Goal: Transaction & Acquisition: Purchase product/service

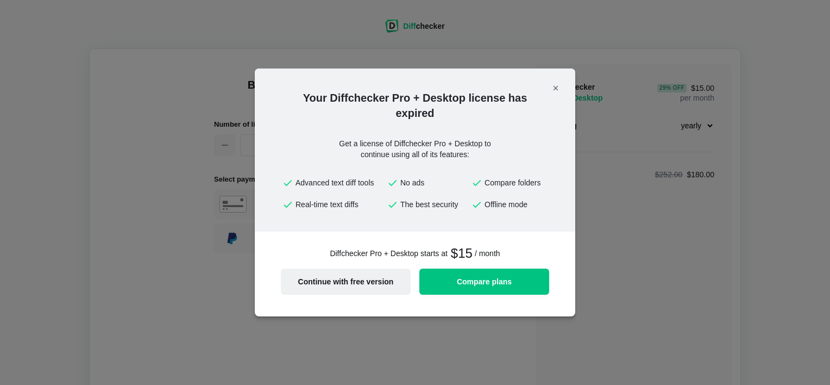
click at [373, 278] on span "Continue with free version" at bounding box center [345, 282] width 117 height 8
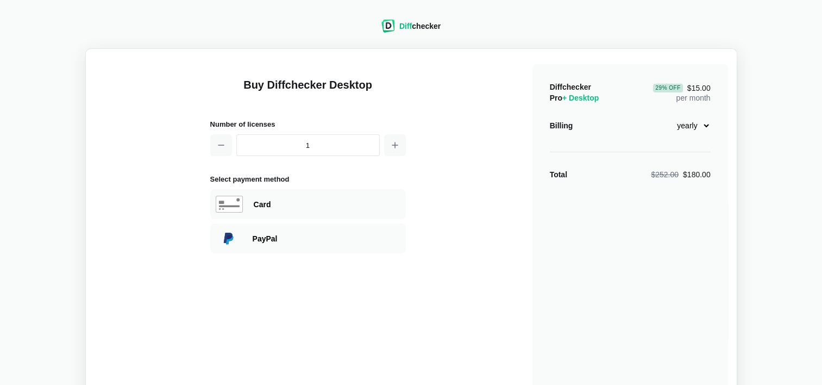
click at [701, 125] on select "monthly yearly" at bounding box center [687, 125] width 47 height 18
click at [699, 137] on div "Diffchecker Pro + Desktop 29 % Off $15.00 per month Billing monthly yearly Tota…" at bounding box center [630, 259] width 196 height 391
click at [708, 123] on select "monthly yearly" at bounding box center [687, 125] width 47 height 18
select select "desktop-monthly-21"
click at [664, 116] on select "monthly yearly" at bounding box center [687, 125] width 47 height 18
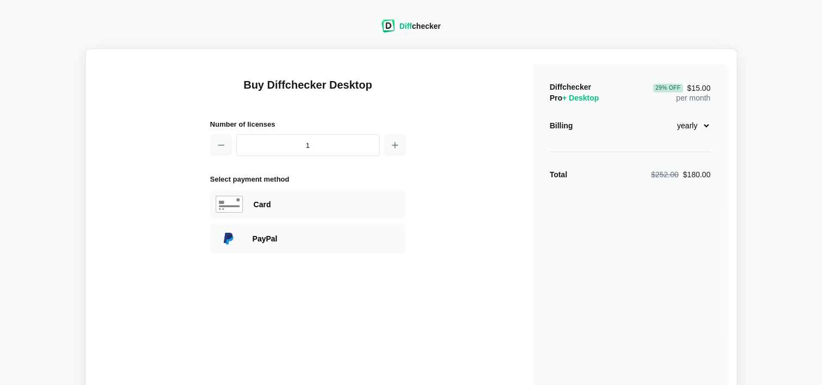
click at [691, 122] on select "monthly yearly" at bounding box center [687, 125] width 47 height 18
select select "desktop-monthly-21"
click at [664, 116] on select "monthly yearly" at bounding box center [687, 125] width 47 height 18
click at [313, 189] on div "Card" at bounding box center [308, 204] width 196 height 30
select select "[GEOGRAPHIC_DATA]"
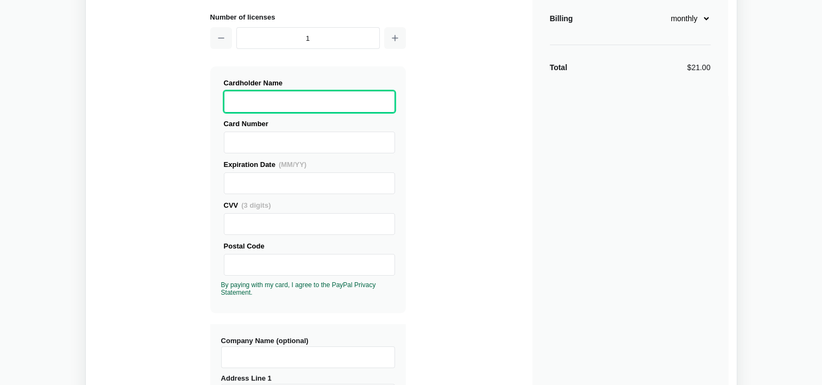
scroll to position [109, 0]
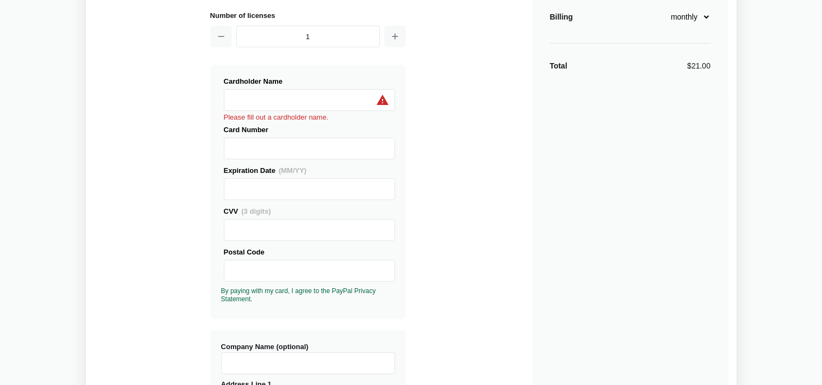
click at [428, 124] on div "Buy Diffchecker Desktop Number of licenses 1 Visa MasterCard Union Pay American…" at bounding box center [411, 309] width 633 height 721
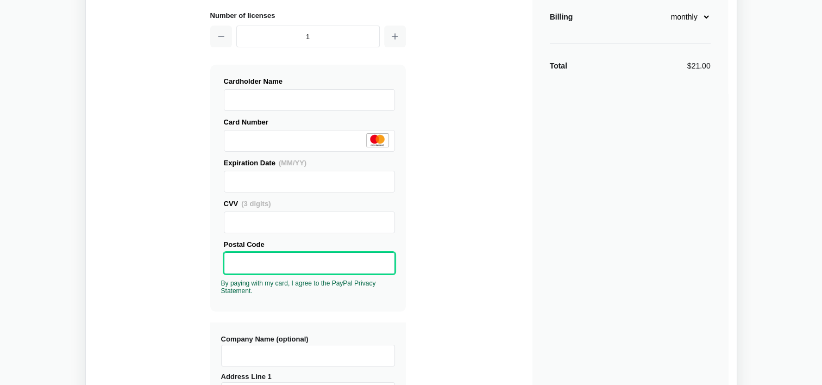
click at [482, 223] on div "Buy Diffchecker Desktop Number of licenses 1 Visa MasterCard Union Pay American…" at bounding box center [411, 306] width 633 height 714
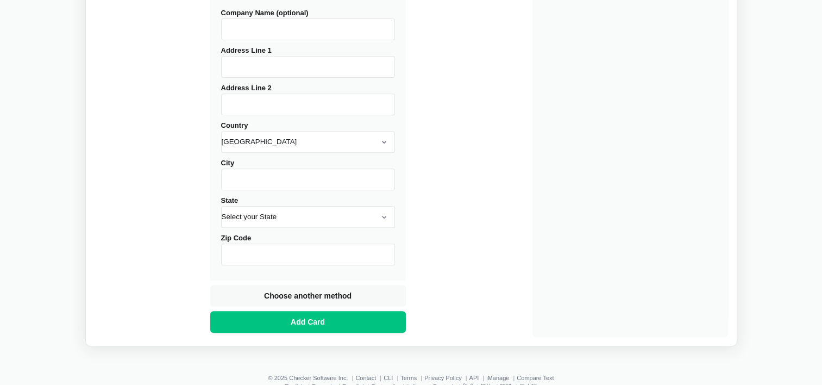
scroll to position [380, 0]
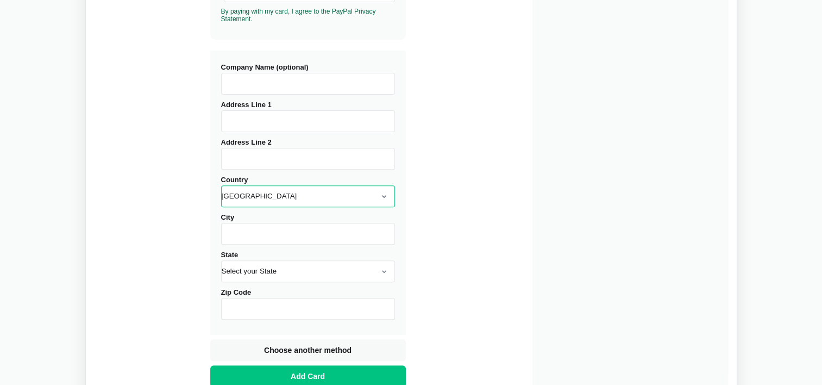
click at [294, 198] on select "[GEOGRAPHIC_DATA] [GEOGRAPHIC_DATA] [GEOGRAPHIC_DATA] [GEOGRAPHIC_DATA] [US_STA…" at bounding box center [308, 196] width 174 height 22
click at [310, 79] on input "Company Name (optional)" at bounding box center [308, 84] width 174 height 22
click at [283, 117] on input "Address Line 1" at bounding box center [308, 121] width 174 height 22
type input "PO Box 57055"
type input "Mississauga RPO [PERSON_NAME] [PERSON_NAME]"
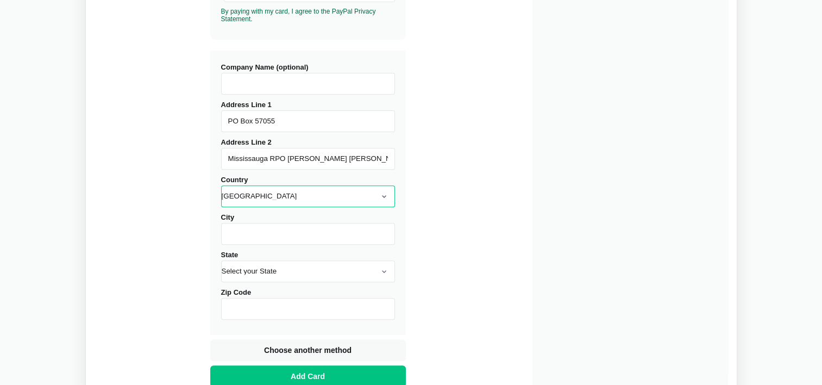
select select "[GEOGRAPHIC_DATA]"
type input "[GEOGRAPHIC_DATA]"
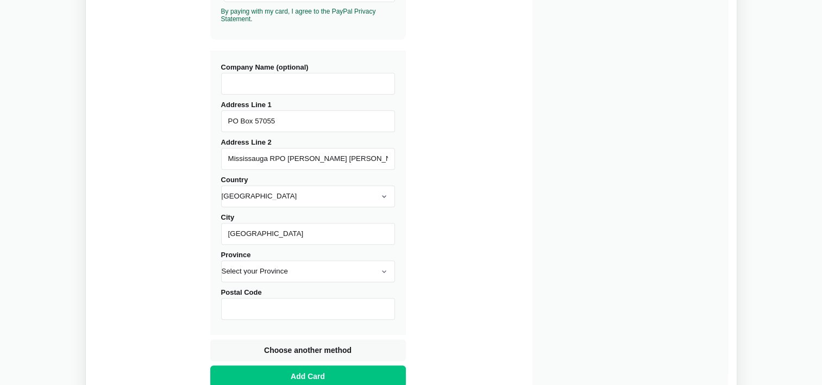
click at [194, 156] on div "Buy Diffchecker Desktop Number of licenses 1 Visa MasterCard Union Pay American…" at bounding box center [411, 34] width 633 height 714
click at [267, 267] on select "Select your Province [GEOGRAPHIC_DATA] [GEOGRAPHIC_DATA] [GEOGRAPHIC_DATA] [GEO…" at bounding box center [308, 271] width 174 height 22
select select "ON"
click at [221, 260] on select "Select your Province [GEOGRAPHIC_DATA] [GEOGRAPHIC_DATA] [GEOGRAPHIC_DATA] [GEO…" at bounding box center [308, 271] width 174 height 22
type input "L5M0G2"
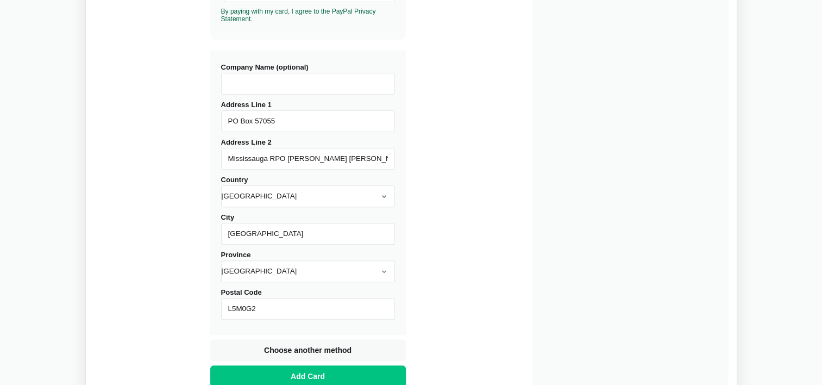
click at [461, 172] on div "Buy Diffchecker Desktop Number of licenses 1 Visa MasterCard Union Pay American…" at bounding box center [411, 34] width 633 height 714
click at [321, 87] on input "Company Name (optional)" at bounding box center [308, 84] width 174 height 22
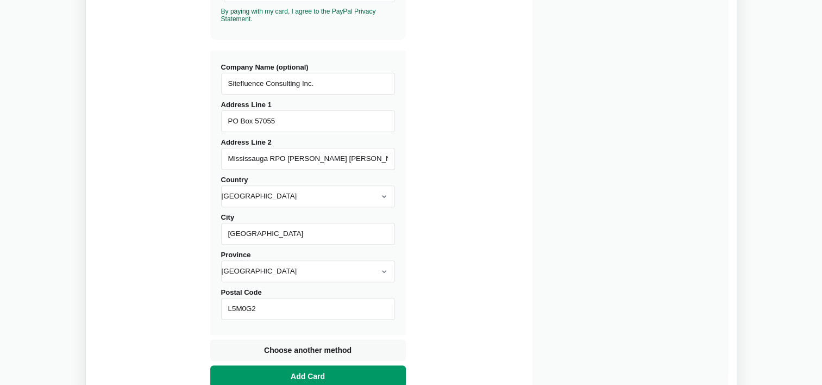
type input "Sitefluence Consulting Inc."
click at [350, 367] on button "Add Card" at bounding box center [308, 376] width 196 height 22
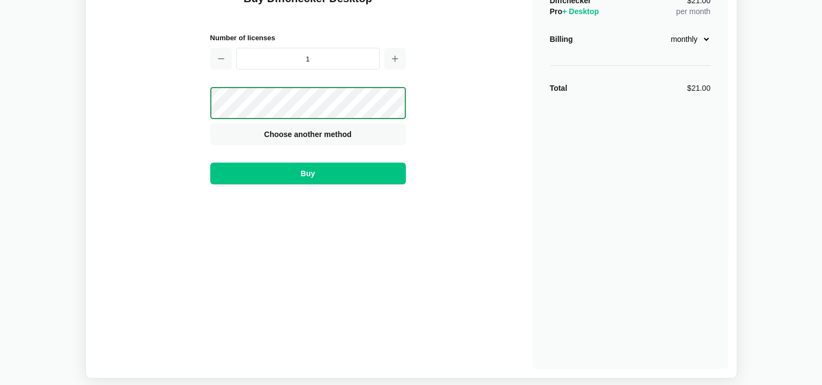
scroll to position [0, 0]
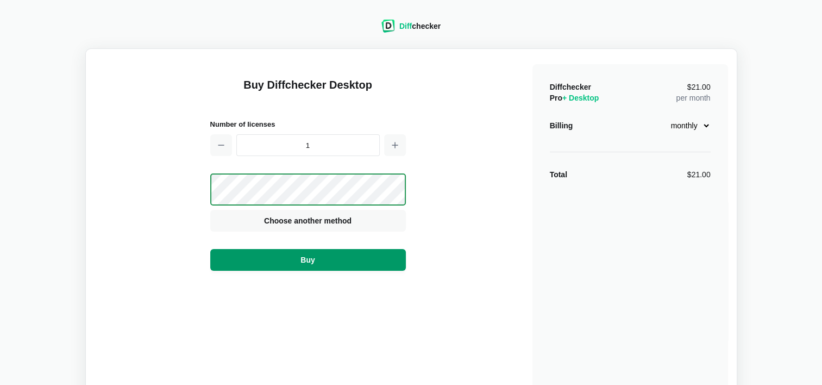
click at [383, 258] on button "Buy" at bounding box center [308, 260] width 196 height 22
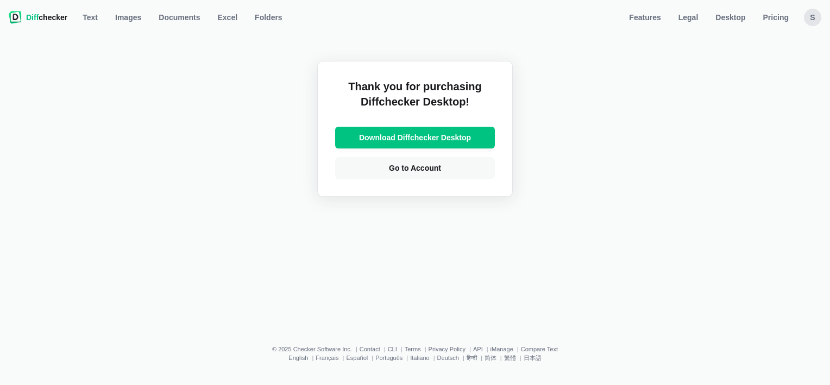
click at [658, 146] on div "Thank you for purchasing Diffchecker Desktop! Download Diffchecker Desktop Go t…" at bounding box center [415, 178] width 817 height 300
click at [812, 18] on div "S" at bounding box center [812, 17] width 17 height 17
click at [757, 73] on link "Account Settings" at bounding box center [770, 73] width 93 height 17
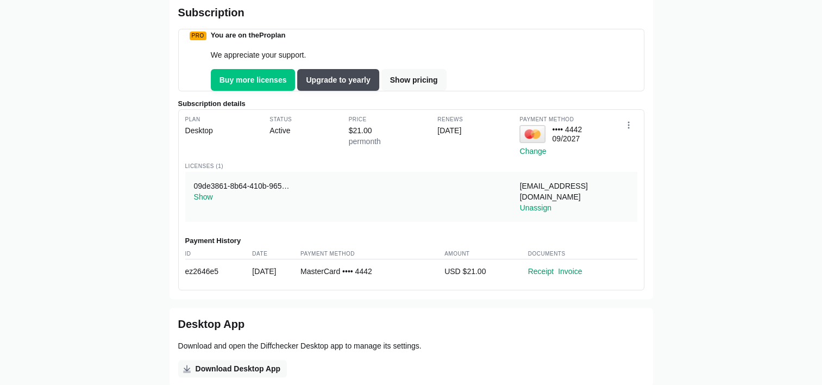
scroll to position [167, 0]
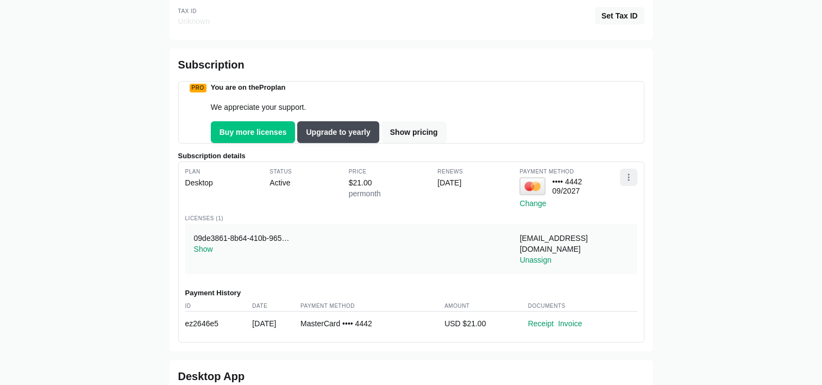
click at [635, 186] on button "Open dropdown" at bounding box center [628, 176] width 17 height 17
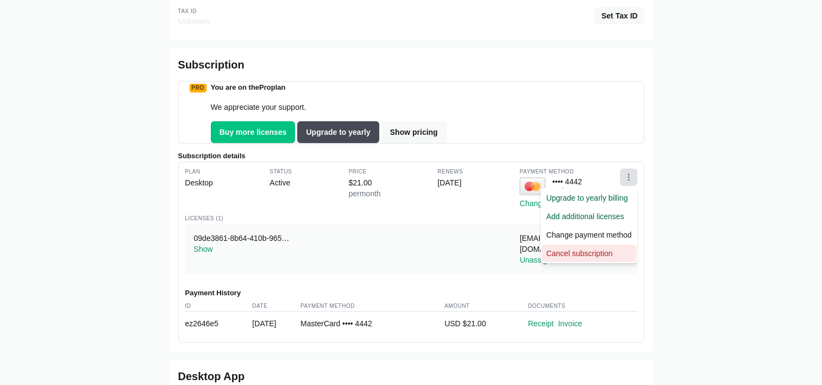
click at [598, 262] on button "Cancel subscription" at bounding box center [589, 252] width 94 height 17
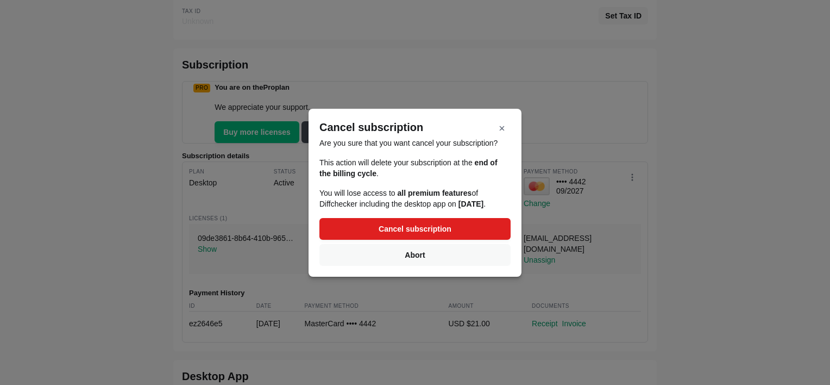
click at [426, 234] on span "Cancel subscription" at bounding box center [414, 228] width 77 height 11
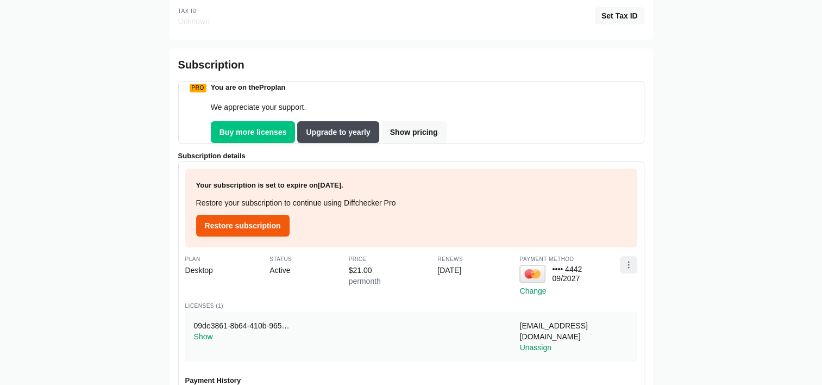
click at [631, 269] on icon "Open dropdown" at bounding box center [628, 264] width 9 height 9
click at [694, 262] on div "Home Account Settings SI Sitefluence Consulting Inc. Sign out Name Sitefluence …" at bounding box center [411, 246] width 809 height 771
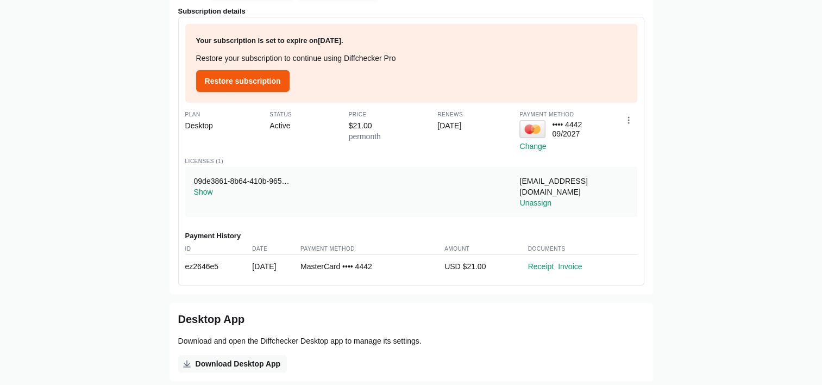
scroll to position [330, 0]
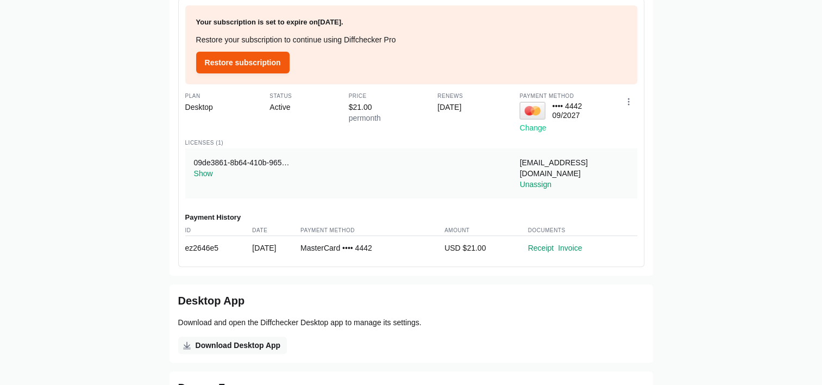
click at [542, 133] on button "Change" at bounding box center [532, 127] width 27 height 11
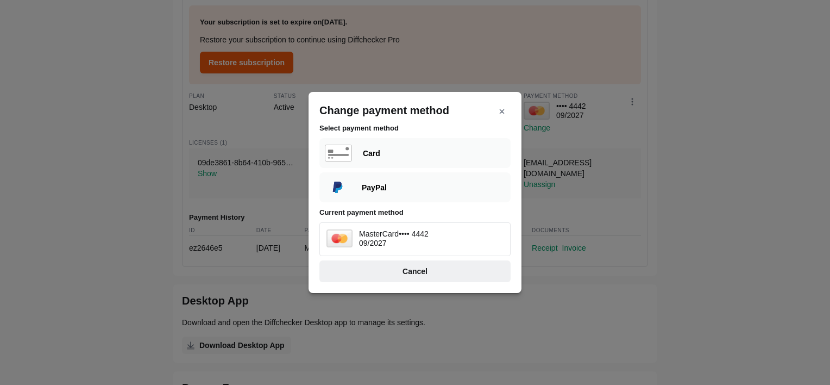
click at [409, 270] on span "Cancel" at bounding box center [414, 271] width 29 height 11
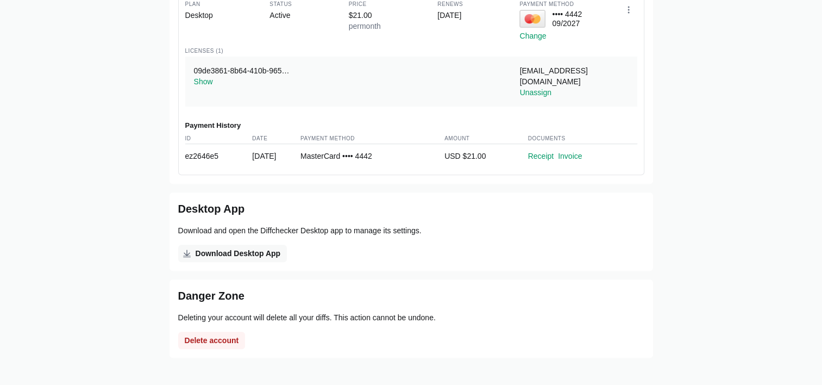
scroll to position [254, 0]
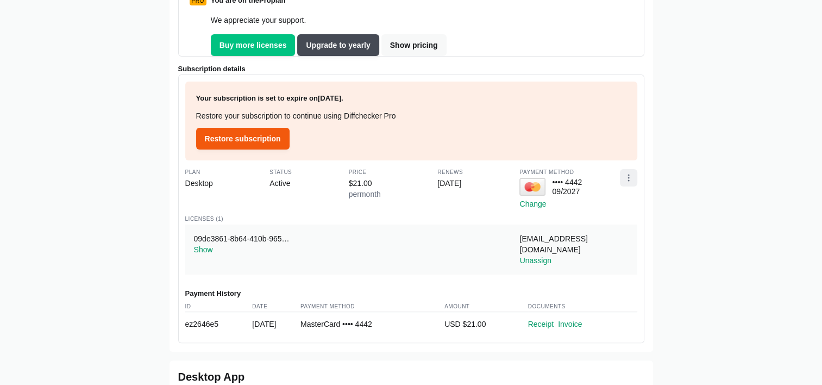
click at [635, 184] on button "Open dropdown" at bounding box center [628, 177] width 17 height 17
click at [661, 156] on div "Home Account Settings SI Sitefluence Consulting Inc. Sign out Name Sitefluence …" at bounding box center [411, 159] width 809 height 771
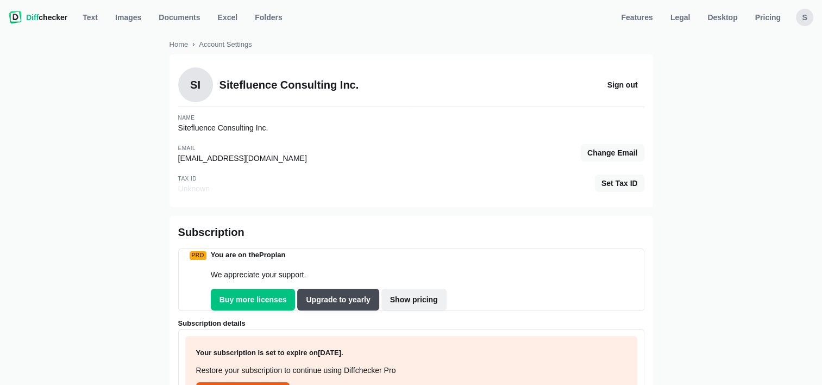
scroll to position [0, 0]
